Goal: Information Seeking & Learning: Stay updated

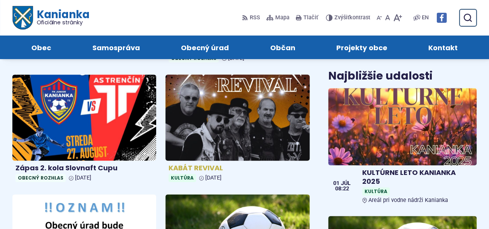
scroll to position [371, 0]
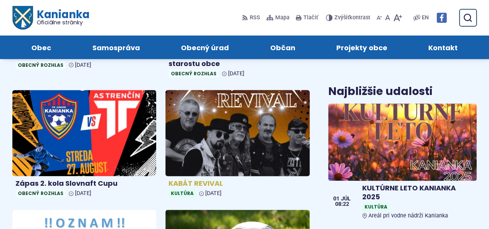
click at [241, 117] on img at bounding box center [237, 132] width 165 height 99
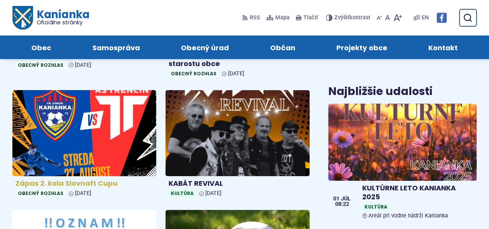
click at [135, 134] on img at bounding box center [84, 132] width 165 height 99
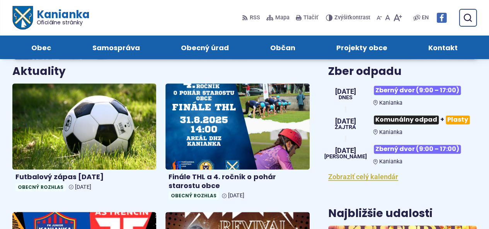
scroll to position [247, 0]
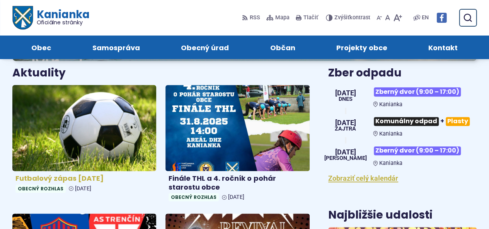
click at [90, 126] on img at bounding box center [84, 128] width 165 height 99
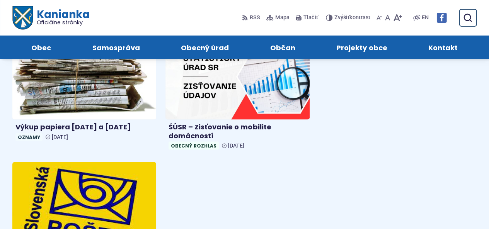
scroll to position [664, 0]
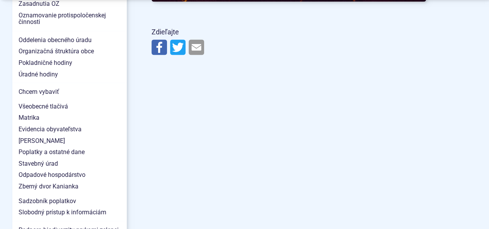
scroll to position [695, 0]
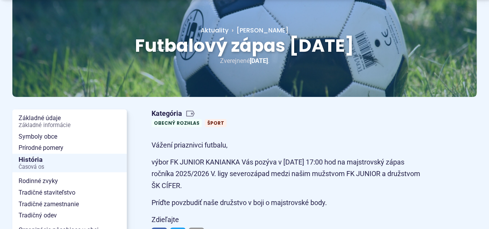
scroll to position [124, 0]
